Goal: Task Accomplishment & Management: Use online tool/utility

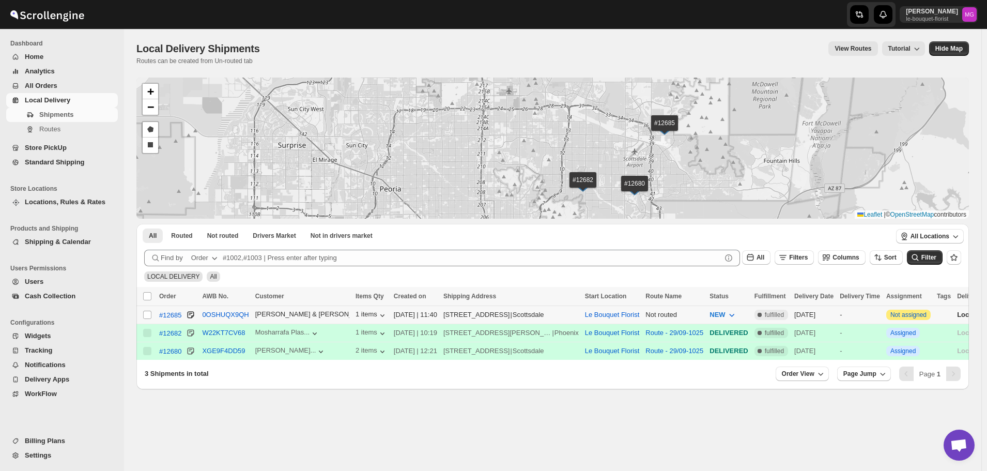
click at [149, 311] on input "Select shipment" at bounding box center [147, 315] width 8 height 8
checkbox input "true"
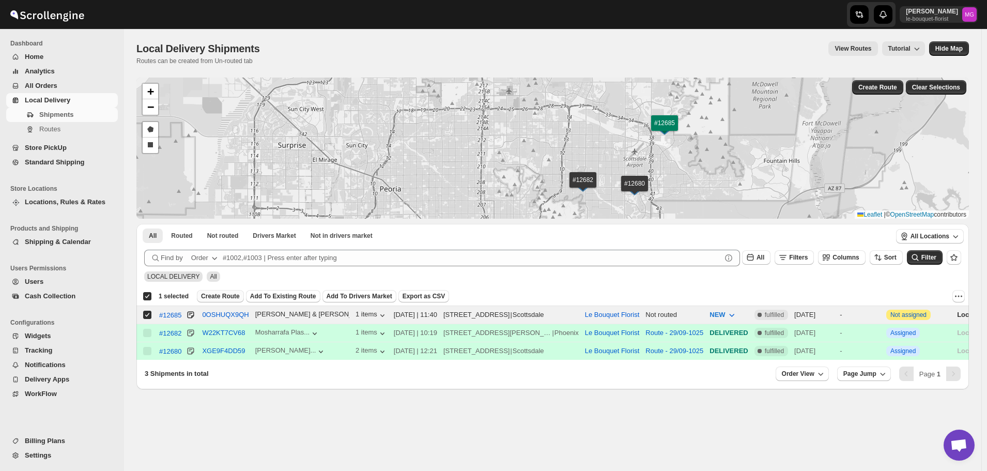
click at [215, 294] on span "Create Route" at bounding box center [220, 296] width 39 height 8
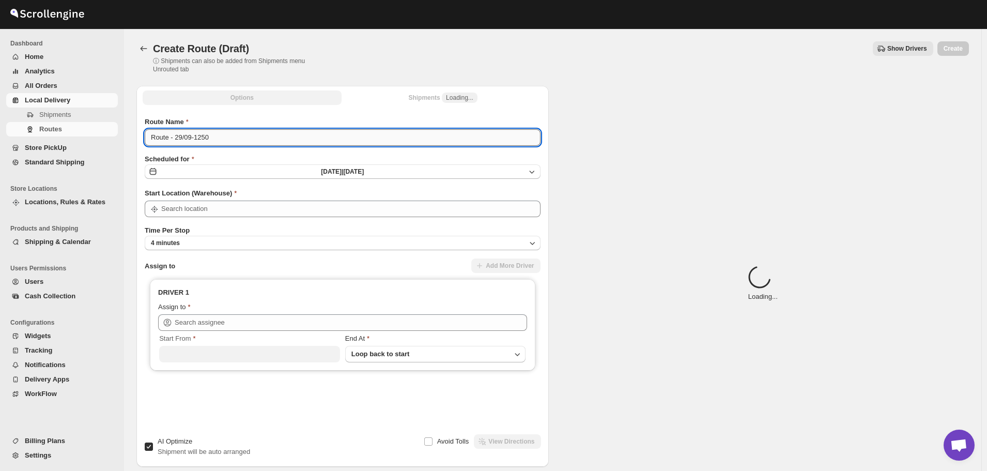
click at [267, 143] on input "Route - 29/09-1250" at bounding box center [343, 137] width 396 height 17
type input "Le Bouquet Florist"
click at [267, 143] on input "Route - 29/09-1250" at bounding box center [343, 137] width 396 height 17
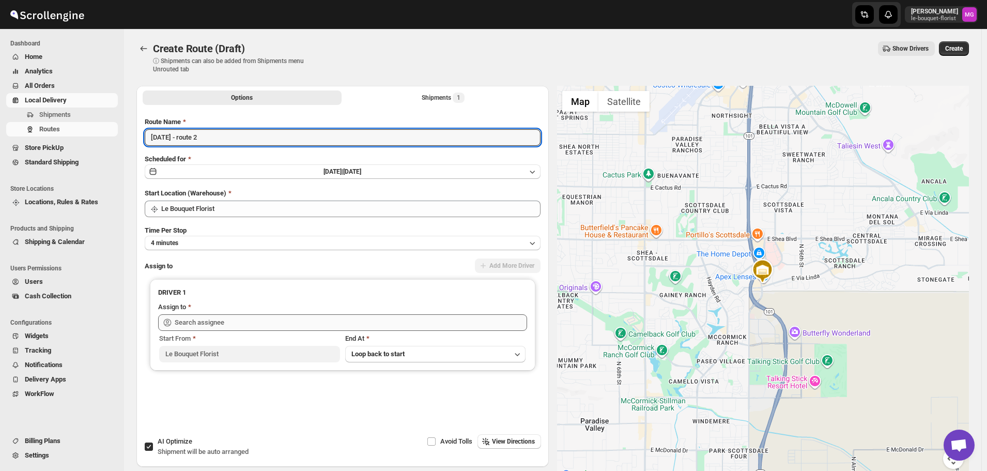
type input "[DATE] - route 2"
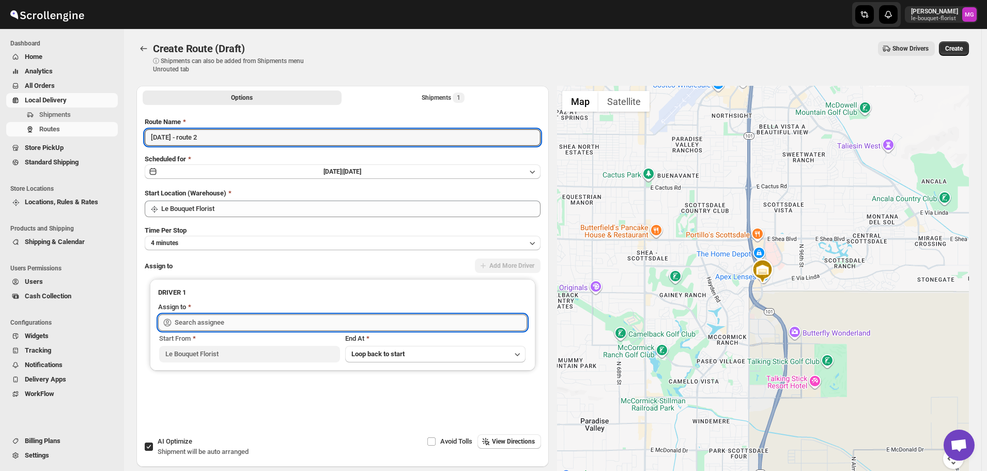
click at [198, 322] on input "text" at bounding box center [351, 322] width 352 height 17
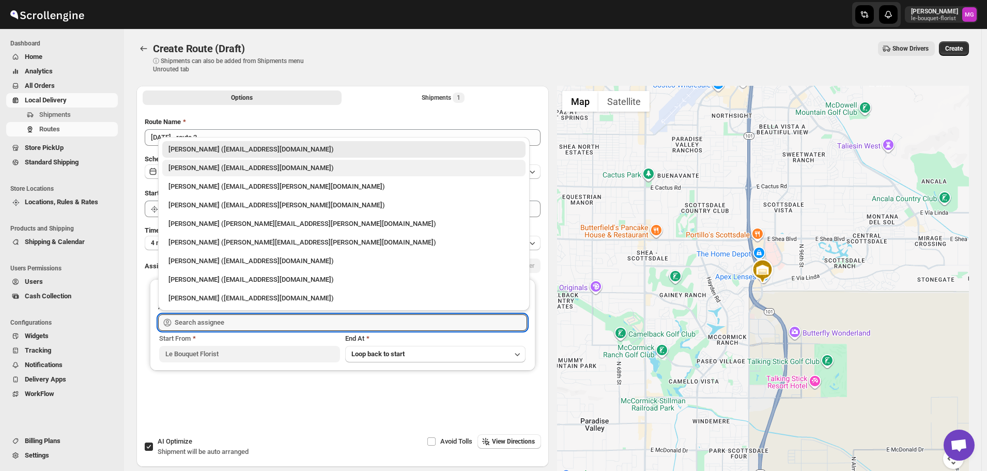
click at [188, 174] on div "Olivia Trott (oetrott@gmail.com)" at bounding box center [343, 168] width 363 height 17
type input "Olivia Trott (oetrott@gmail.com)"
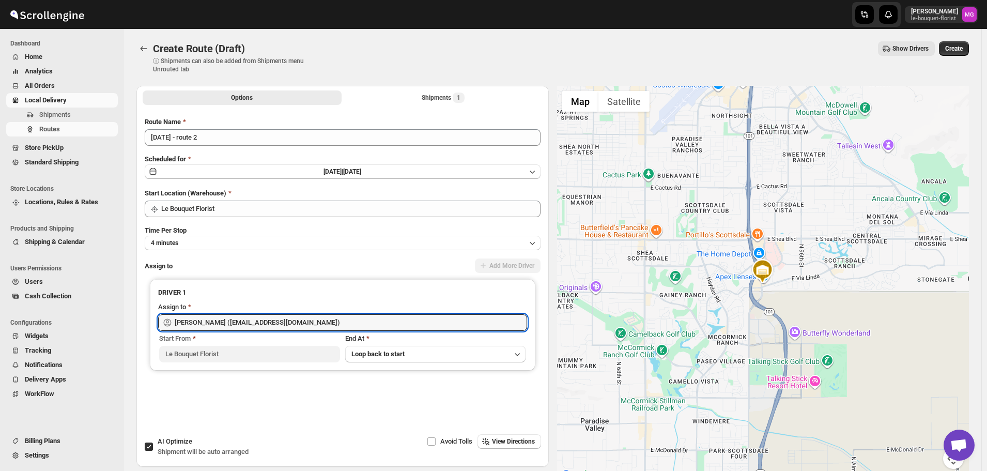
click at [169, 442] on span "AI Optimize" at bounding box center [175, 441] width 35 height 8
click at [153, 442] on input "AI Optimize Shipment will be auto arranged" at bounding box center [149, 446] width 8 height 8
checkbox input "false"
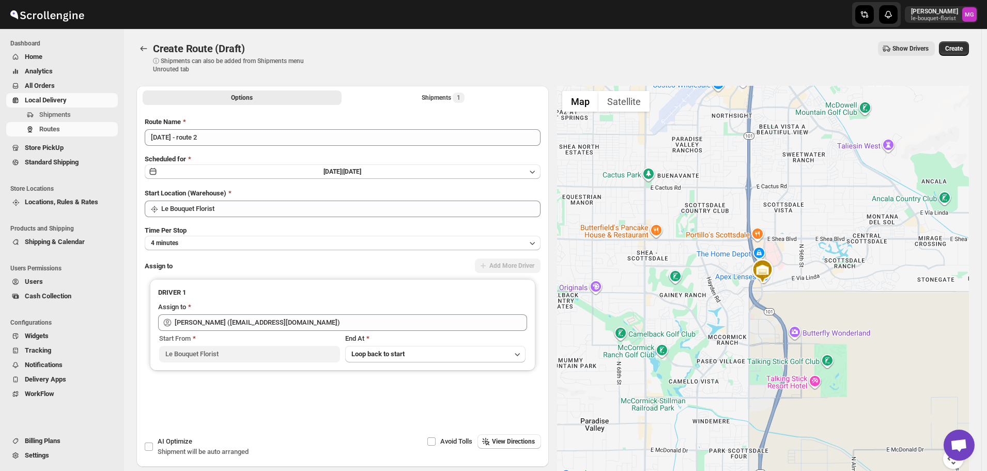
drag, startPoint x: 826, startPoint y: 240, endPoint x: 840, endPoint y: 300, distance: 61.5
click at [840, 300] on div at bounding box center [763, 283] width 412 height 395
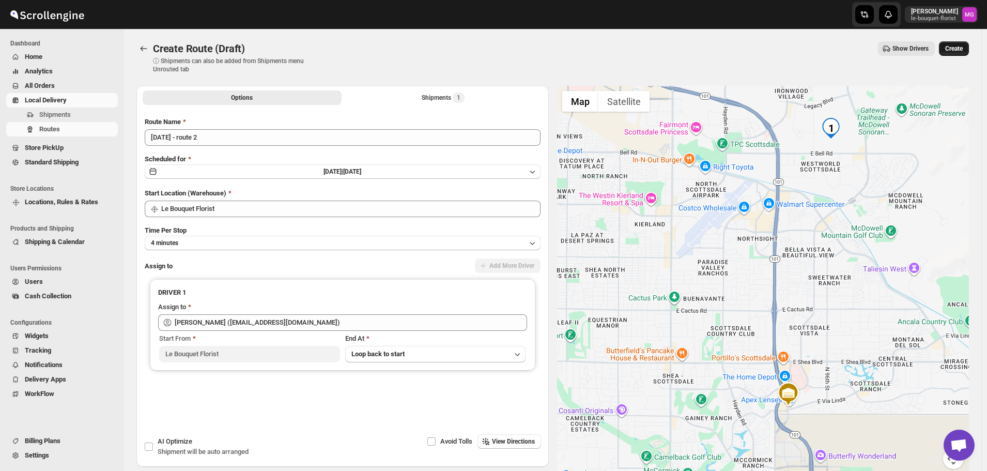
click at [950, 51] on span "Create" at bounding box center [954, 48] width 18 height 8
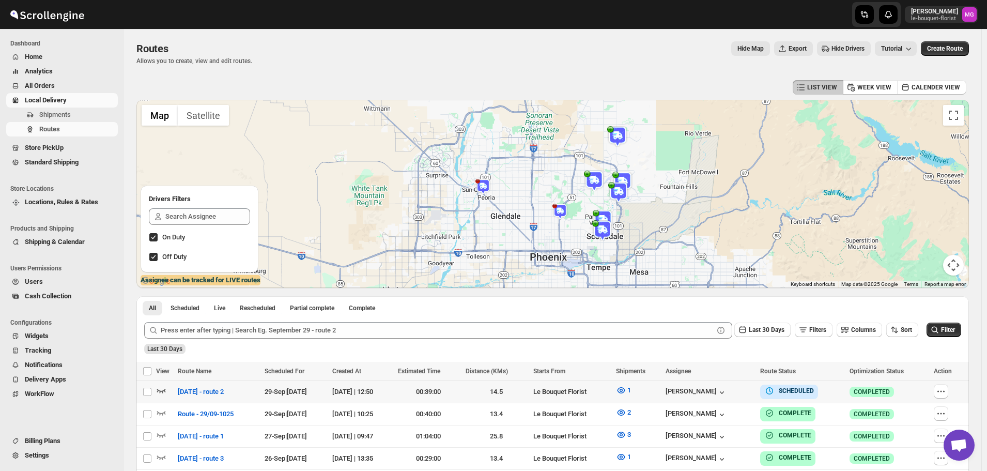
click at [161, 391] on icon "button" at bounding box center [161, 391] width 9 height 4
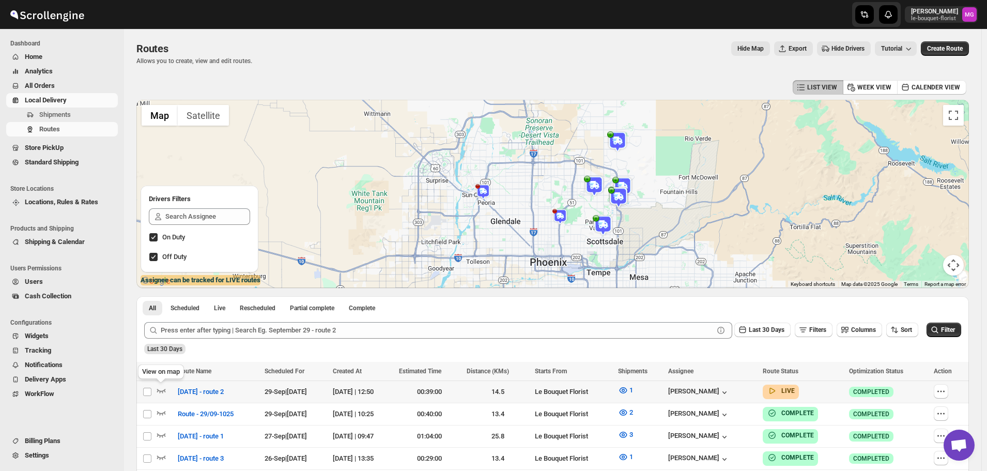
drag, startPoint x: 159, startPoint y: 387, endPoint x: 167, endPoint y: 383, distance: 8.6
click at [159, 387] on icon "button" at bounding box center [161, 390] width 10 height 10
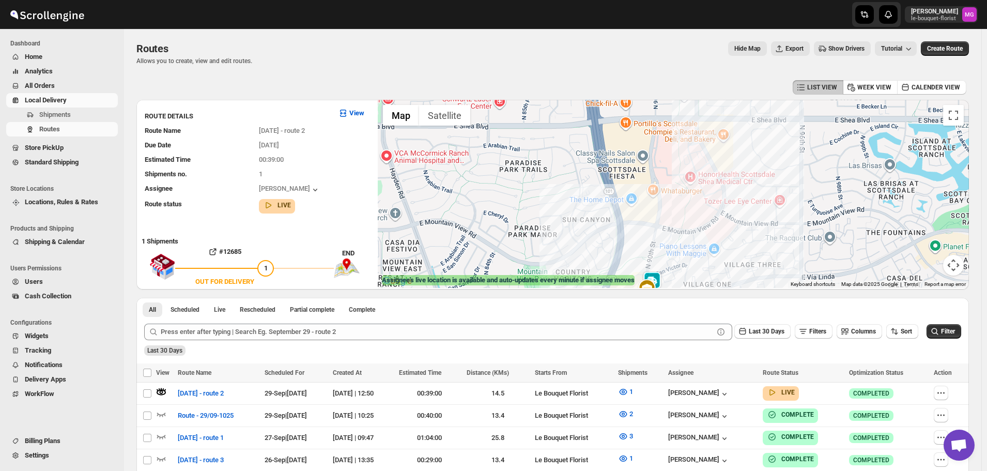
click at [662, 275] on img at bounding box center [652, 281] width 21 height 21
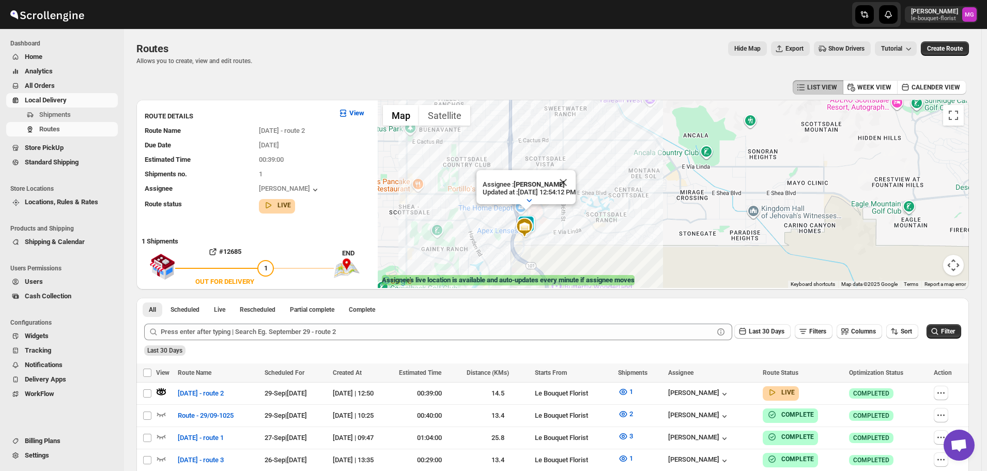
drag, startPoint x: 643, startPoint y: 151, endPoint x: 696, endPoint y: 186, distance: 63.8
click at [696, 186] on div "Assignee : Olivia Trott Updated at : 9/29/2025, 12:54:12 PM Duty mode Enabled B…" at bounding box center [673, 194] width 591 height 188
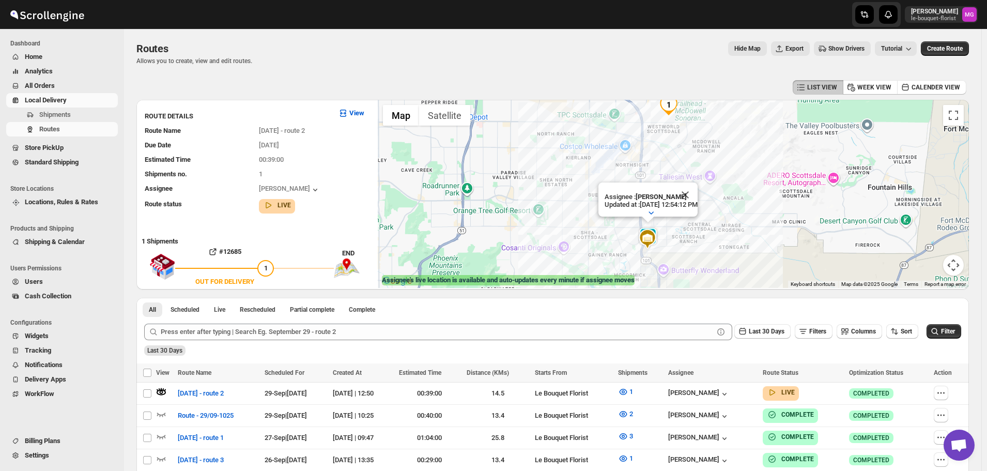
drag, startPoint x: 809, startPoint y: 212, endPoint x: 809, endPoint y: 228, distance: 16.0
click at [809, 228] on div "Assignee : Olivia Trott Updated at : 9/29/2025, 12:54:12 PM Duty mode Enabled B…" at bounding box center [673, 194] width 591 height 188
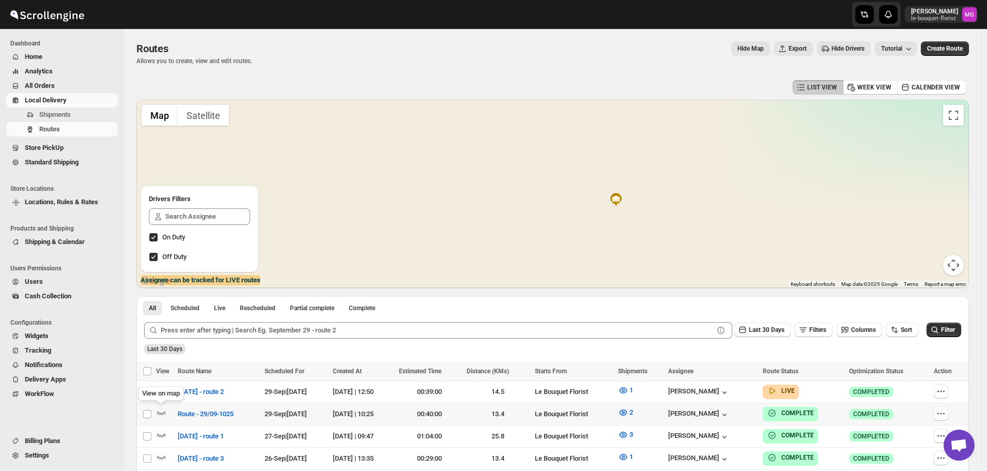
click at [161, 388] on div "View on map" at bounding box center [161, 395] width 50 height 23
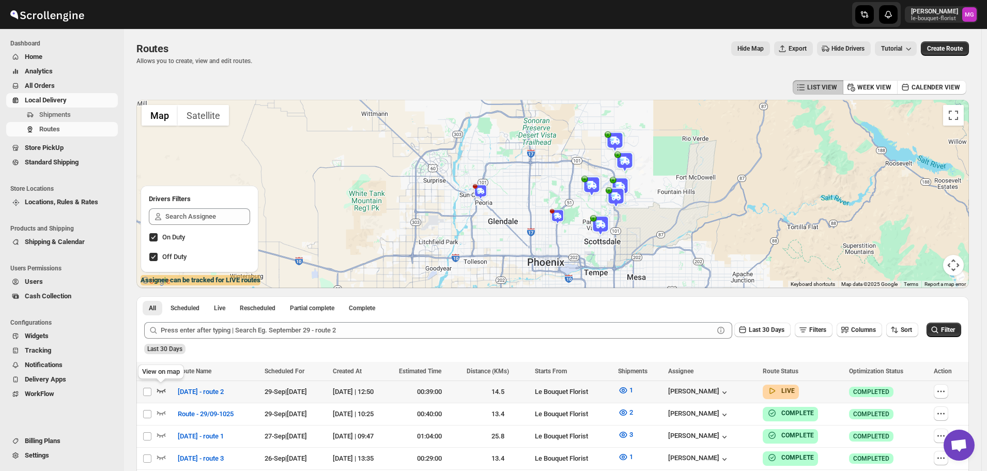
click at [167, 385] on div "View on map" at bounding box center [161, 373] width 50 height 23
click at [167, 389] on div at bounding box center [165, 391] width 19 height 13
click at [160, 391] on icon "button" at bounding box center [161, 391] width 9 height 4
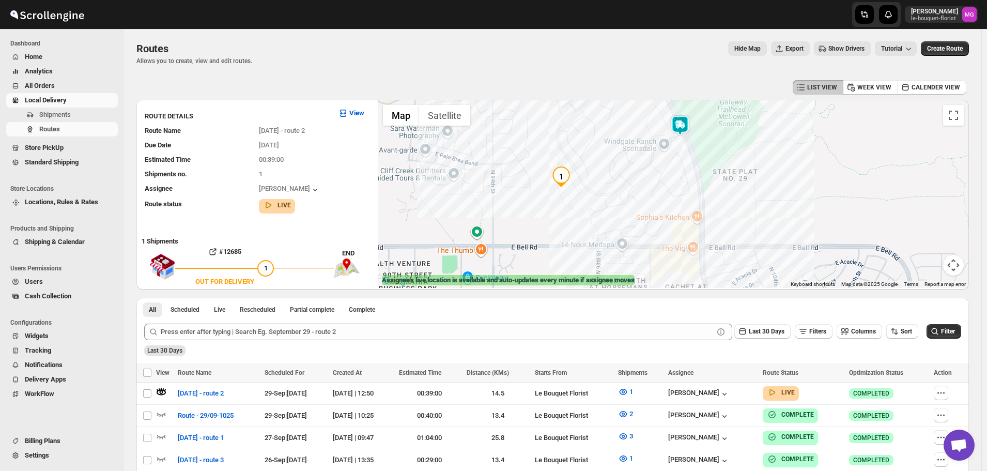
drag, startPoint x: 685, startPoint y: 153, endPoint x: 685, endPoint y: 176, distance: 22.7
click at [685, 176] on div at bounding box center [673, 194] width 591 height 188
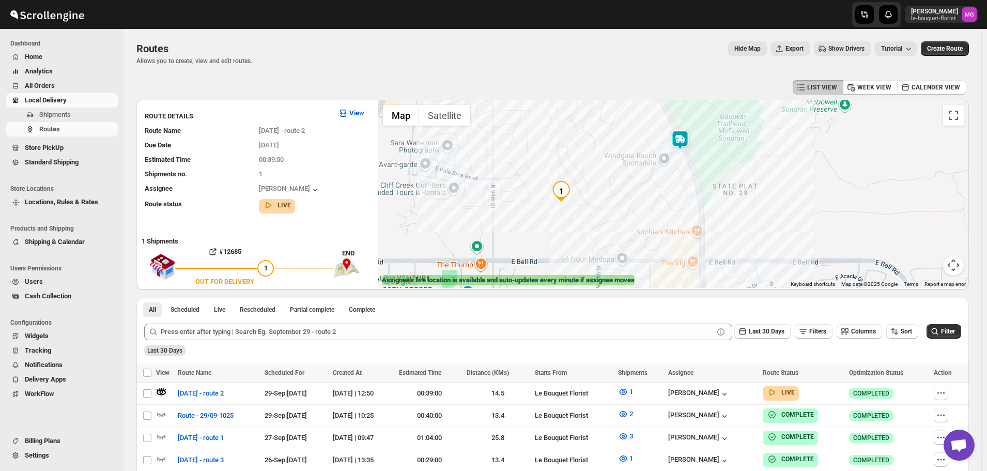
click at [686, 135] on img at bounding box center [680, 140] width 21 height 21
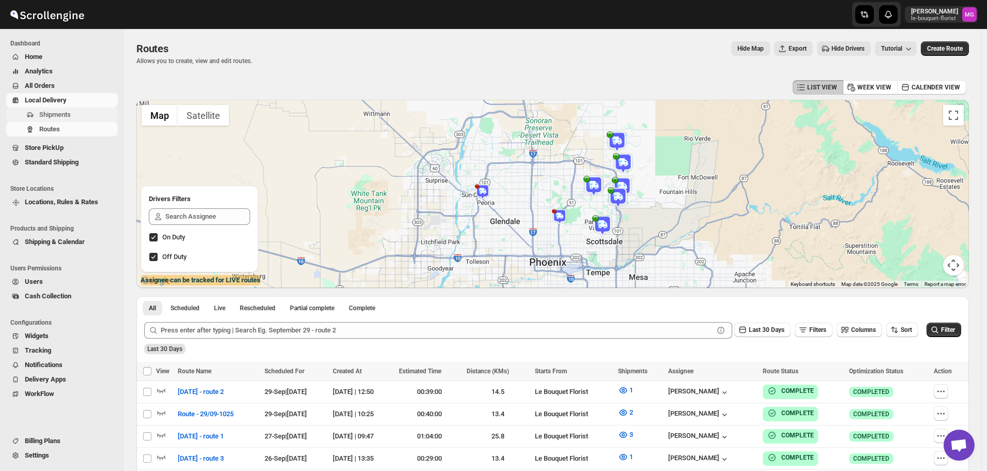
click at [54, 110] on span "Shipments" at bounding box center [77, 115] width 76 height 10
